Goal: Download file/media

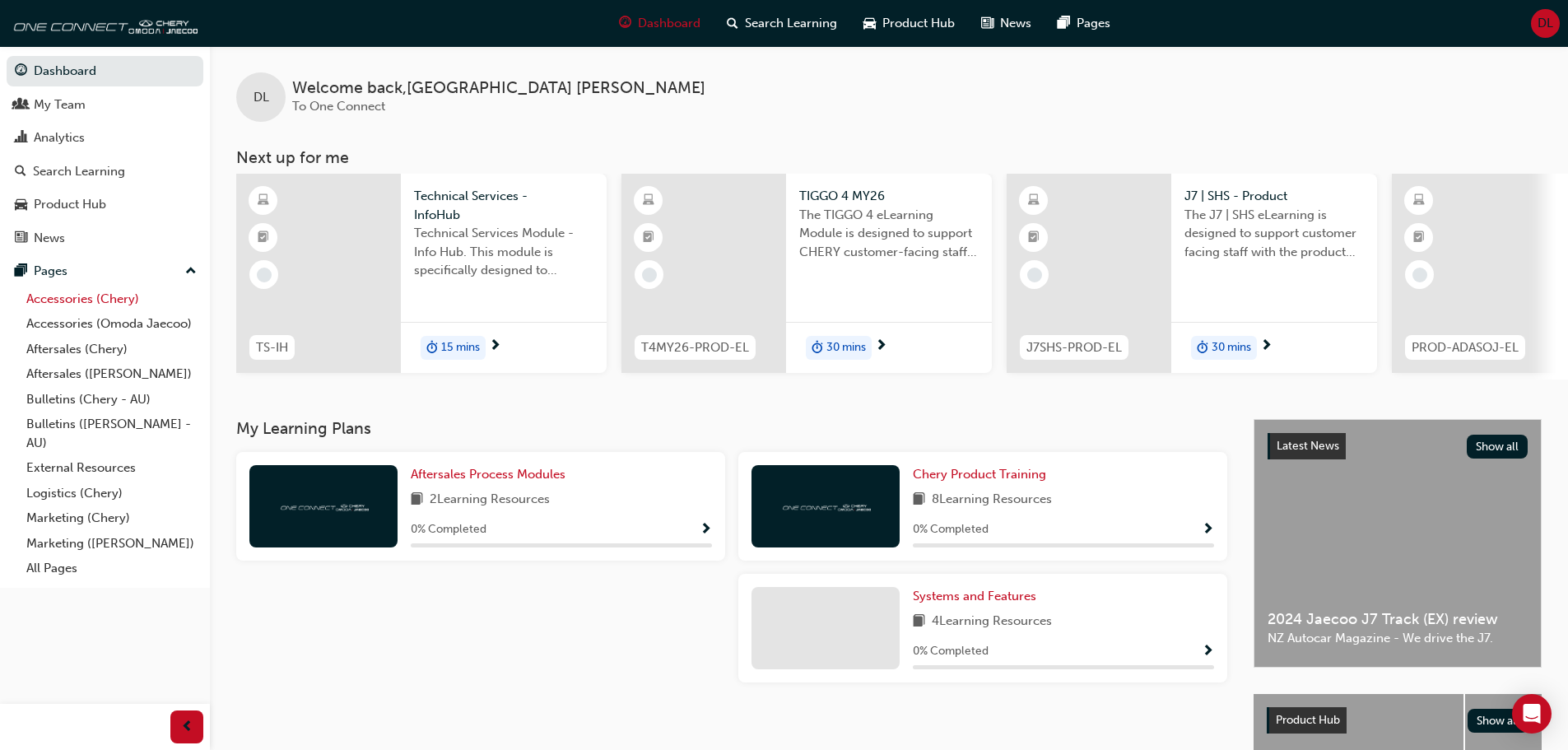
click at [60, 300] on link "Accessories (Chery)" at bounding box center [112, 299] width 184 height 26
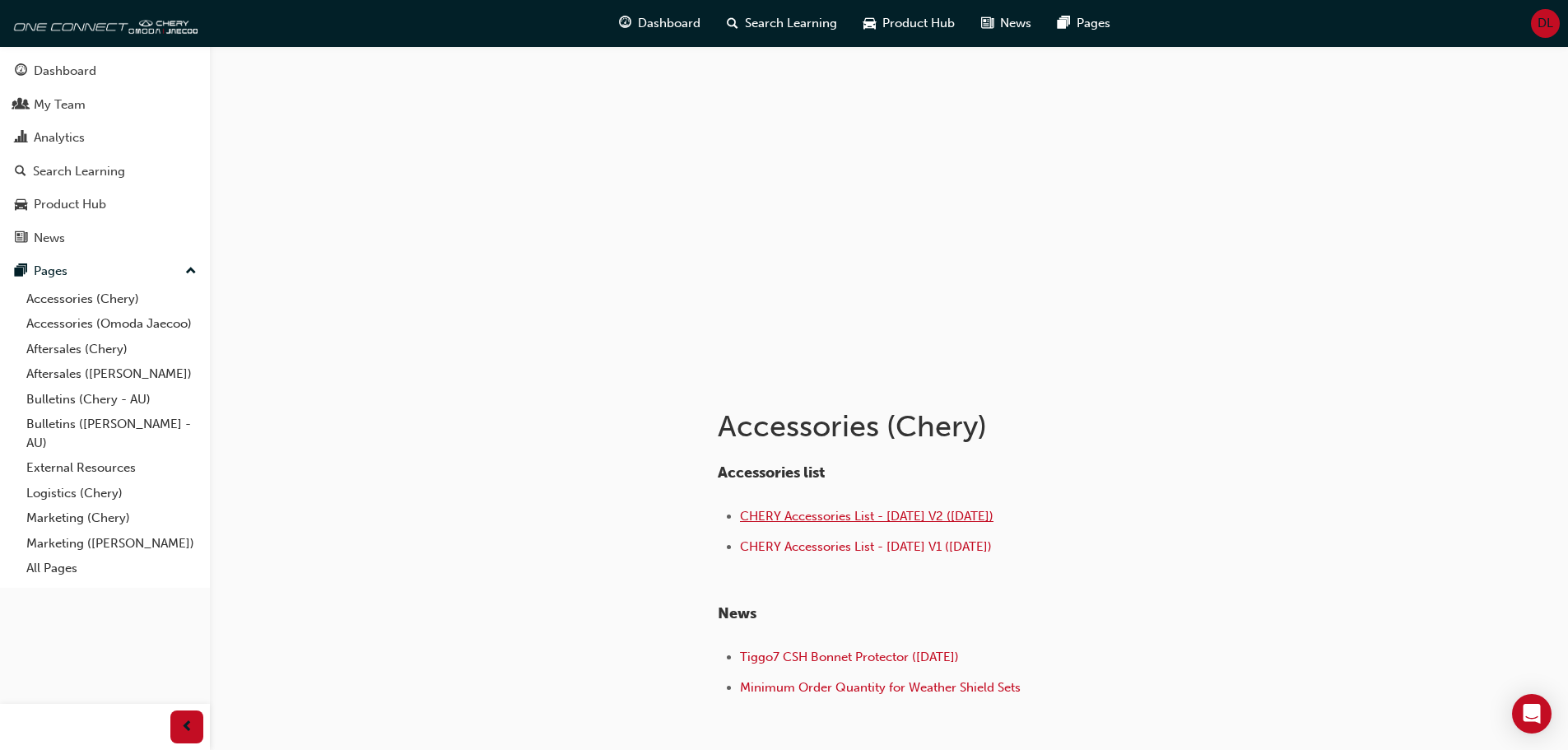
click at [846, 510] on span "CHERY Accessories List - [DATE] V2 ([DATE])" at bounding box center [866, 516] width 253 height 15
